Goal: Information Seeking & Learning: Learn about a topic

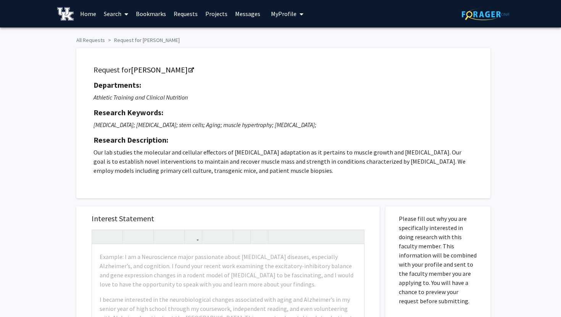
click at [66, 18] on img at bounding box center [65, 13] width 16 height 13
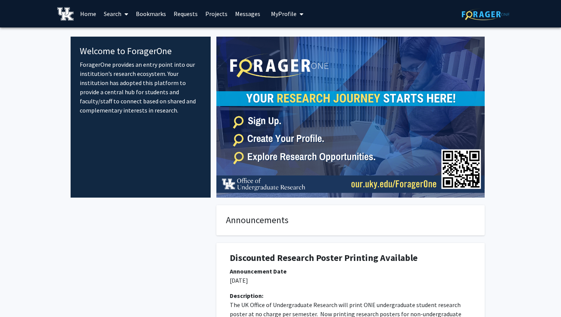
click at [116, 16] on link "Search" at bounding box center [116, 13] width 32 height 27
click at [127, 56] on span "Students" at bounding box center [123, 50] width 47 height 15
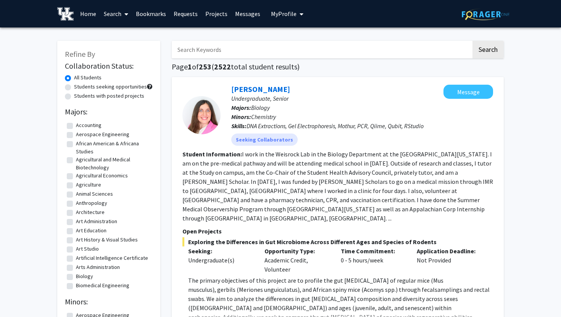
click at [116, 16] on link "Search" at bounding box center [116, 13] width 32 height 27
click at [123, 37] on span "Faculty/Staff" at bounding box center [128, 34] width 56 height 15
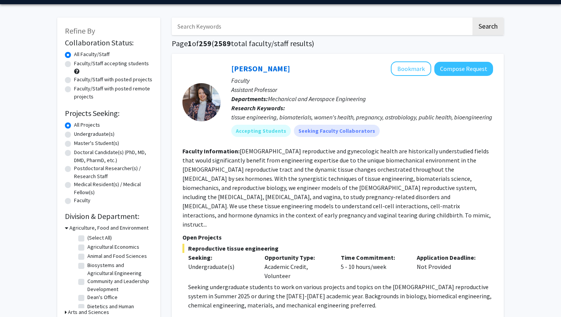
scroll to position [26, 0]
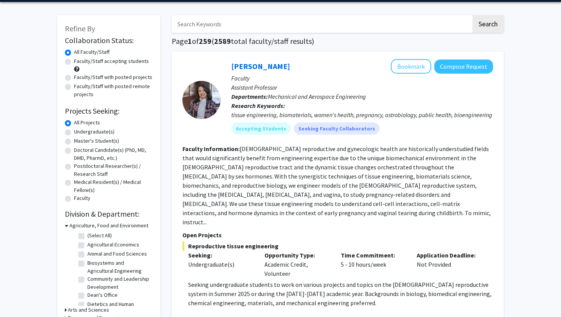
click at [78, 131] on label "Undergraduate(s)" at bounding box center [94, 132] width 40 height 8
click at [78, 131] on input "Undergraduate(s)" at bounding box center [76, 130] width 5 height 5
radio input "true"
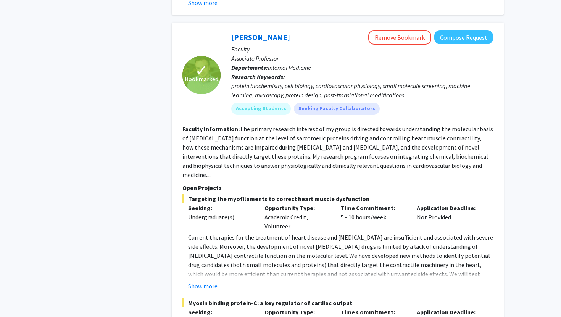
scroll to position [1071, 0]
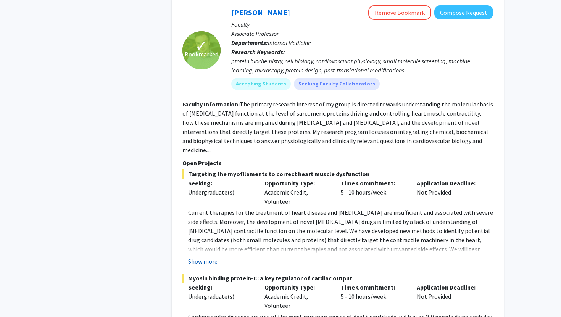
click at [203, 257] on button "Show more" at bounding box center [202, 261] width 29 height 9
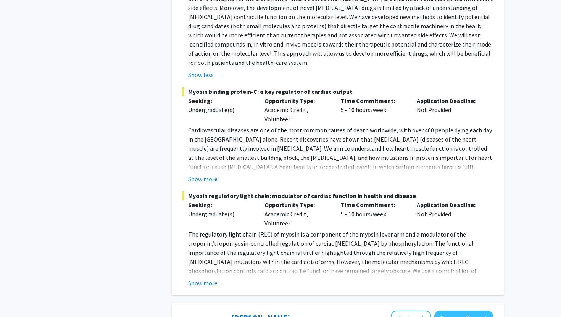
scroll to position [1290, 0]
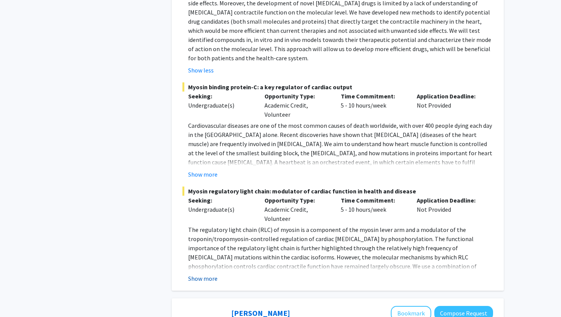
click at [204, 274] on button "Show more" at bounding box center [202, 278] width 29 height 9
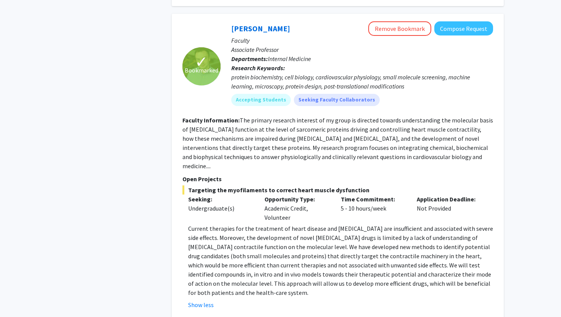
scroll to position [1050, 0]
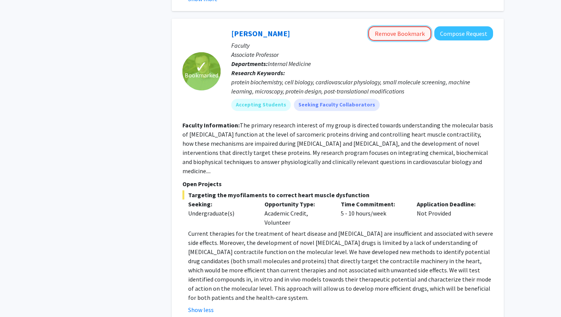
click at [399, 27] on button "Remove Bookmark" at bounding box center [400, 33] width 63 height 15
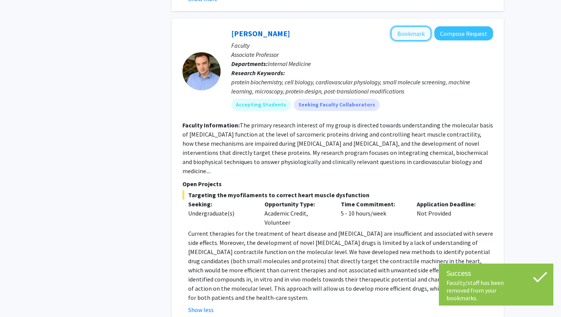
click at [398, 27] on button "Bookmark" at bounding box center [411, 33] width 40 height 15
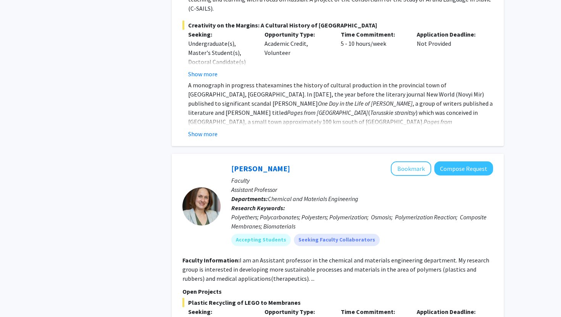
scroll to position [2197, 0]
